Goal: Download file/media

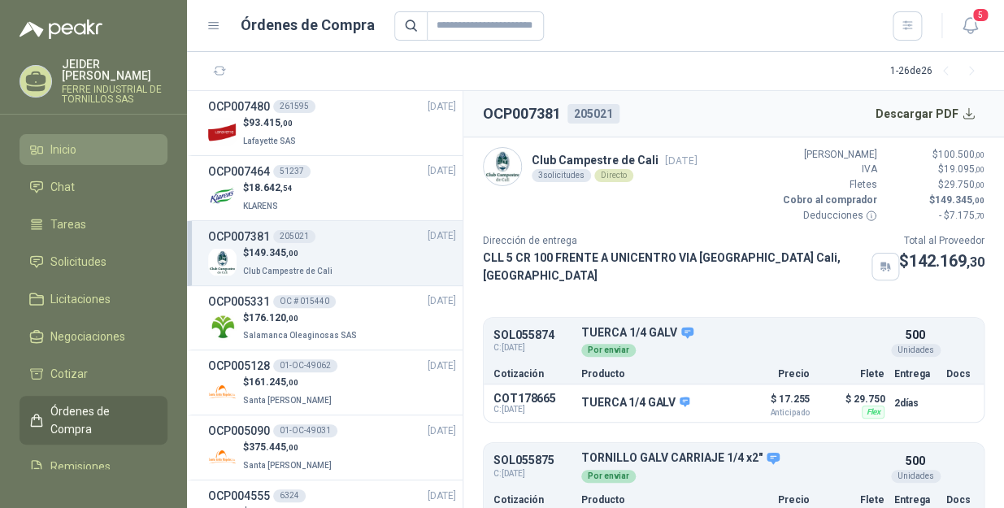
click at [117, 134] on link "Inicio" at bounding box center [94, 149] width 148 height 31
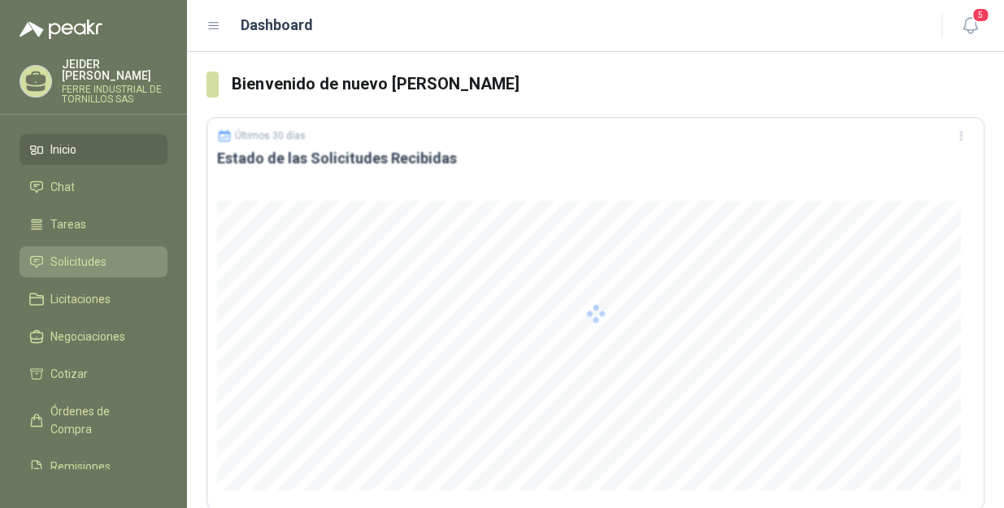
click at [76, 253] on span "Solicitudes" at bounding box center [78, 262] width 56 height 18
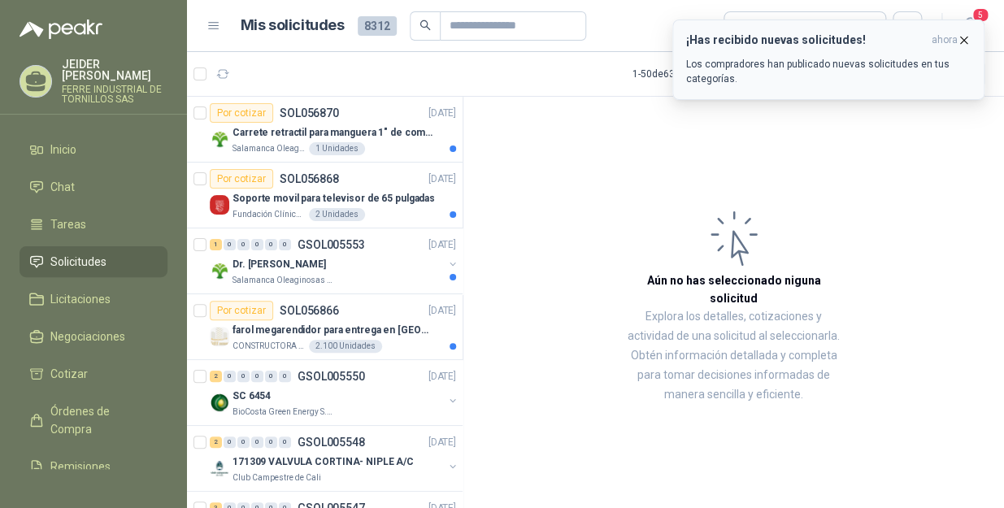
click at [961, 41] on icon "button" at bounding box center [964, 40] width 14 height 14
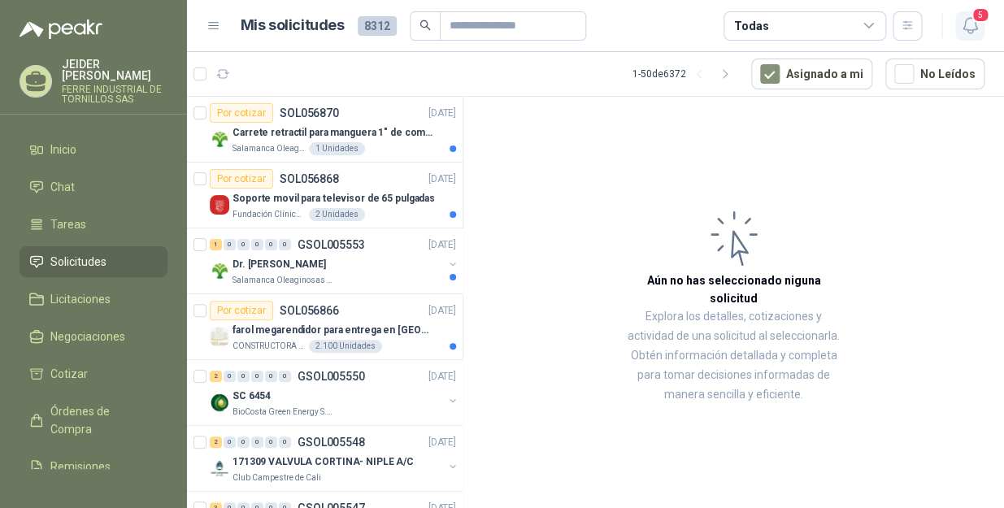
click at [974, 35] on icon "button" at bounding box center [970, 25] width 20 height 20
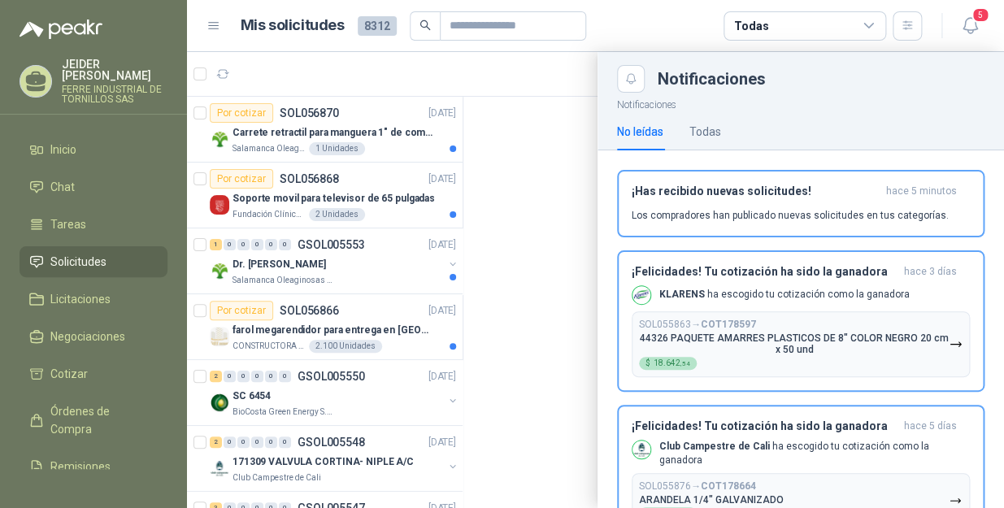
click at [480, 81] on div at bounding box center [595, 280] width 817 height 456
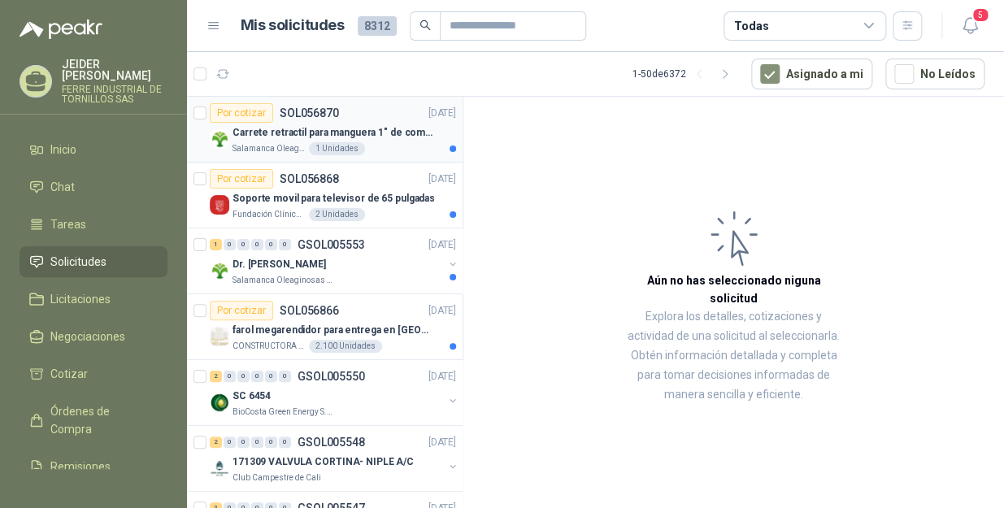
click at [266, 146] on p "Salamanca Oleaginosas SAS" at bounding box center [268, 148] width 73 height 13
click at [406, 125] on p "Carrete retractil para manguera 1" de combustible" at bounding box center [333, 132] width 202 height 15
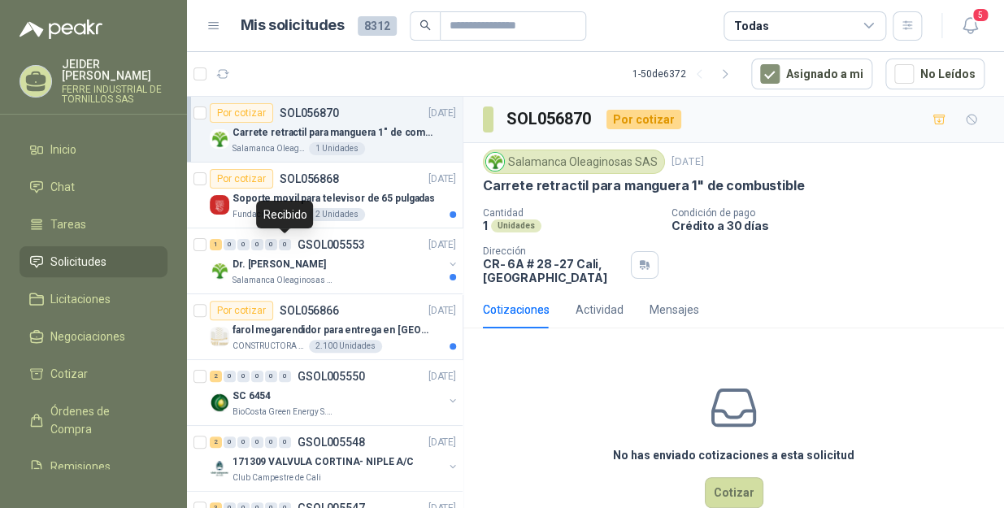
scroll to position [36, 0]
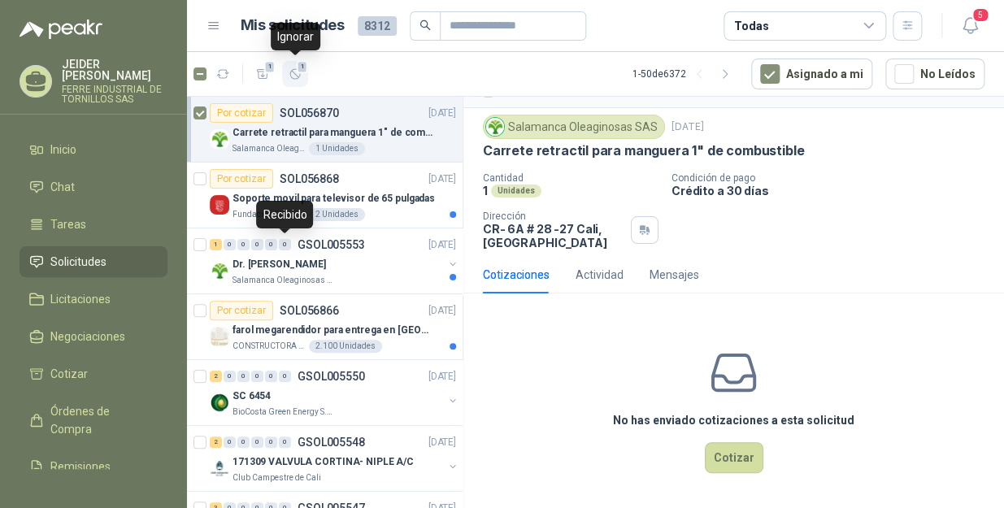
click at [289, 75] on icon "button" at bounding box center [296, 74] width 14 height 14
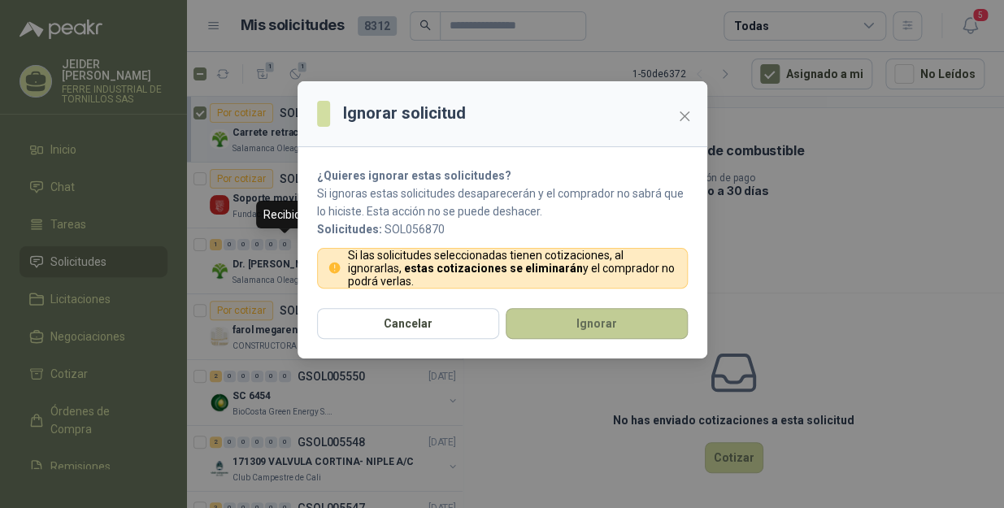
click at [548, 325] on button "Ignorar" at bounding box center [597, 323] width 182 height 31
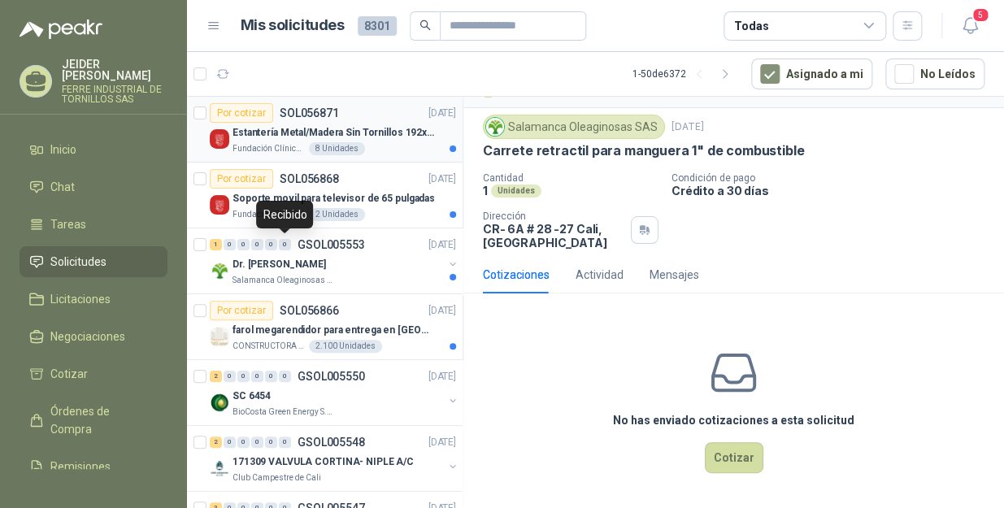
click at [309, 144] on div "8 Unidades" at bounding box center [337, 148] width 56 height 13
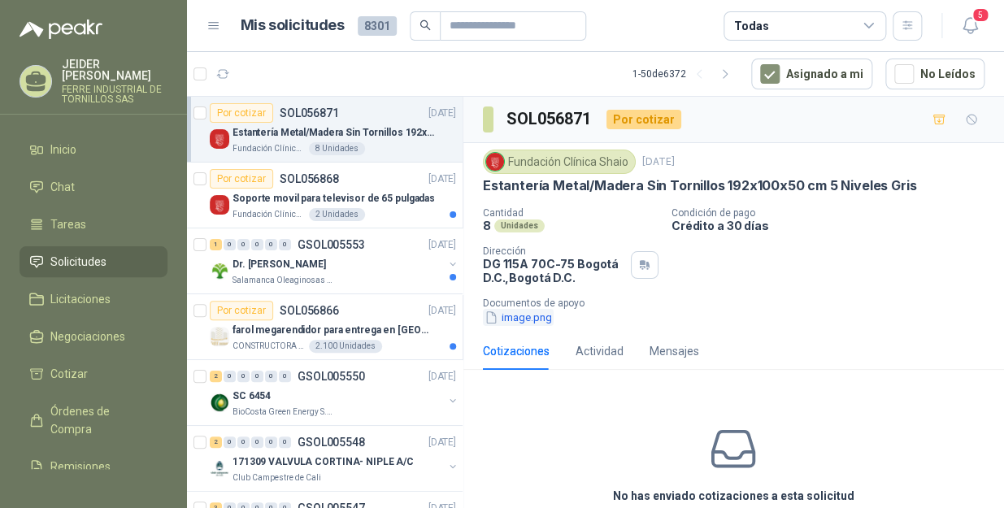
click at [519, 317] on button "image.png" at bounding box center [518, 317] width 71 height 17
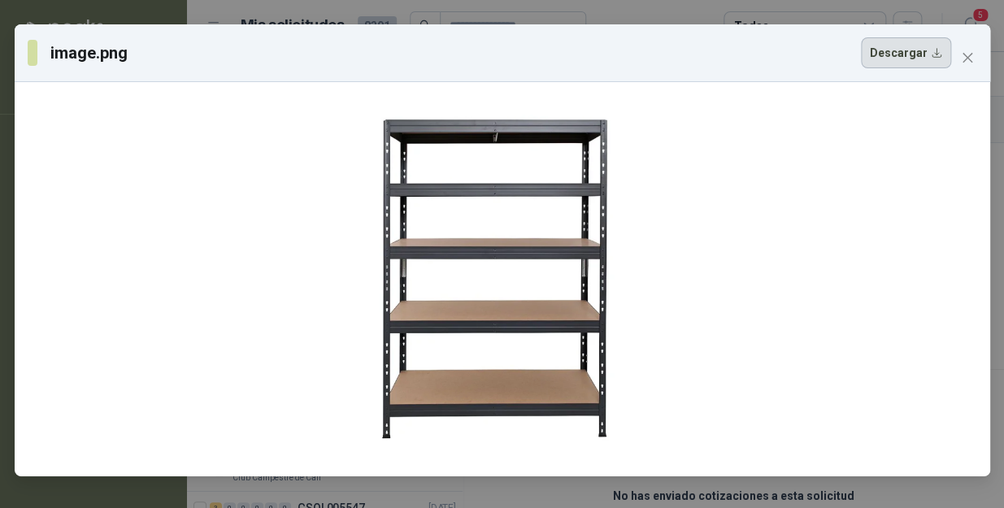
click at [928, 54] on button "Descargar" at bounding box center [906, 52] width 90 height 31
click at [966, 63] on icon "close" at bounding box center [967, 57] width 13 height 13
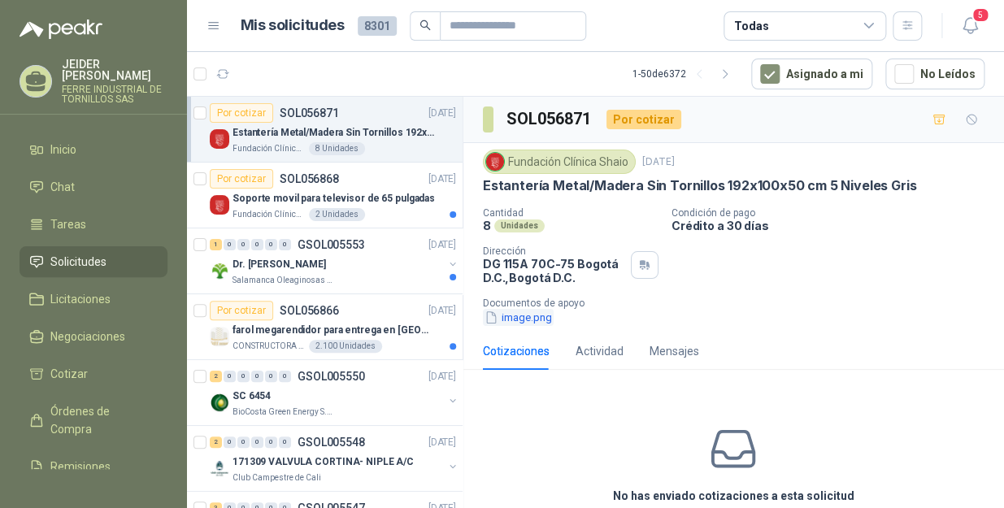
click at [536, 318] on button "image.png" at bounding box center [518, 317] width 71 height 17
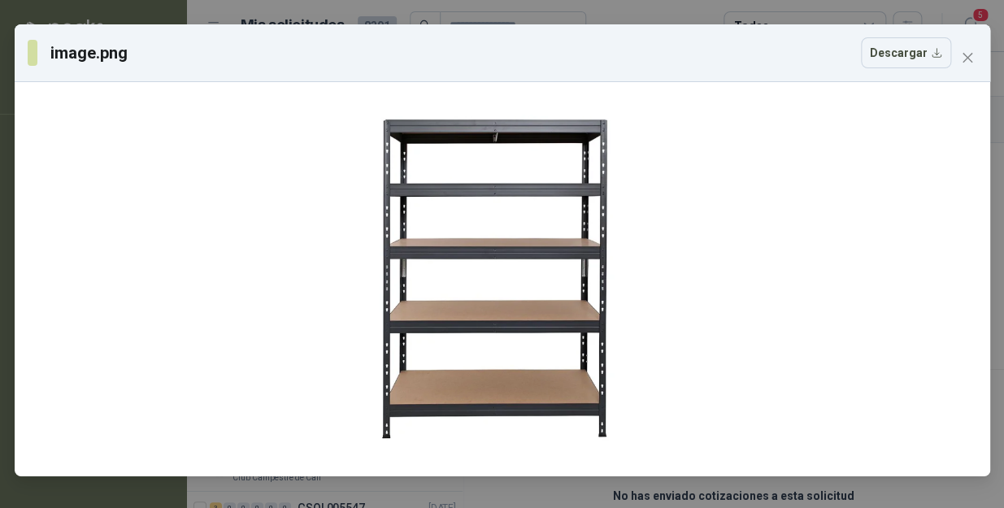
click at [932, 73] on div "image.png Descargar" at bounding box center [502, 53] width 975 height 58
click at [923, 59] on button "Descargar" at bounding box center [906, 52] width 90 height 31
click at [967, 56] on icon "close" at bounding box center [967, 58] width 10 height 10
